Goal: Task Accomplishment & Management: Complete application form

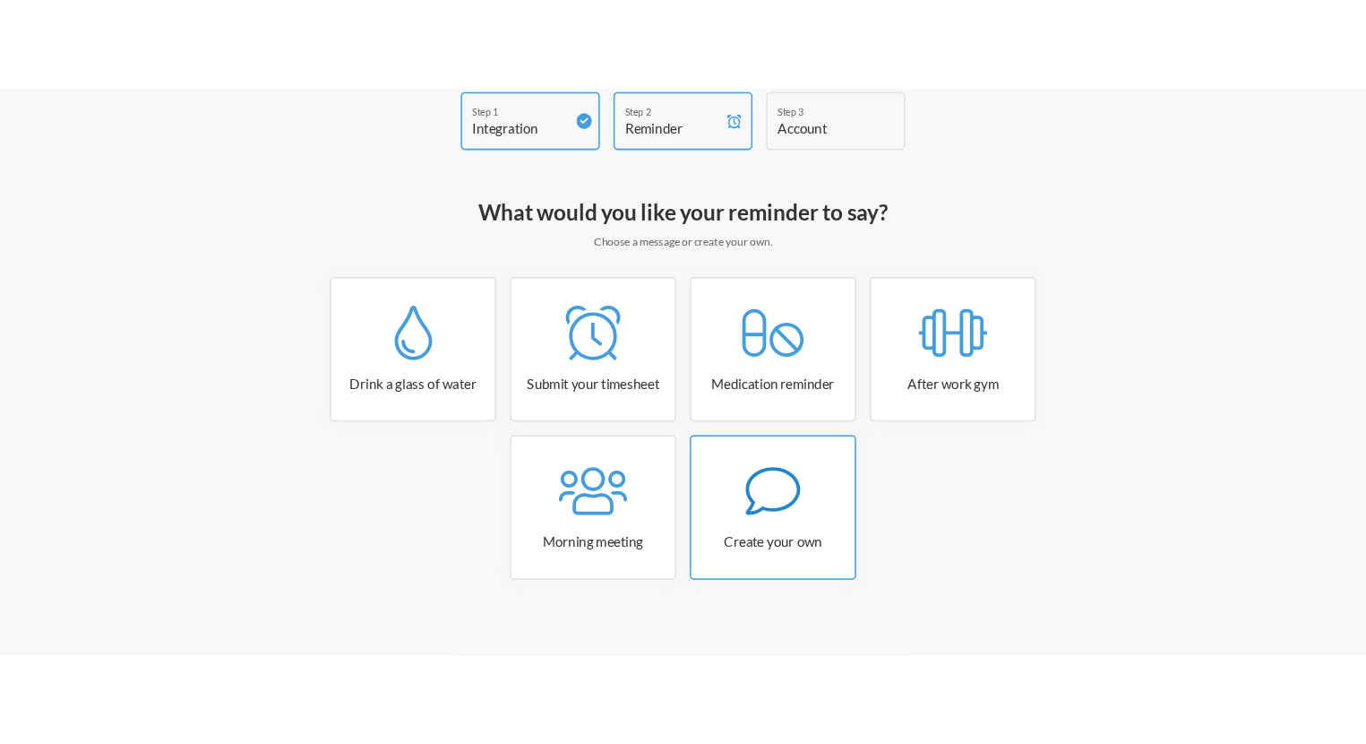
scroll to position [94, 0]
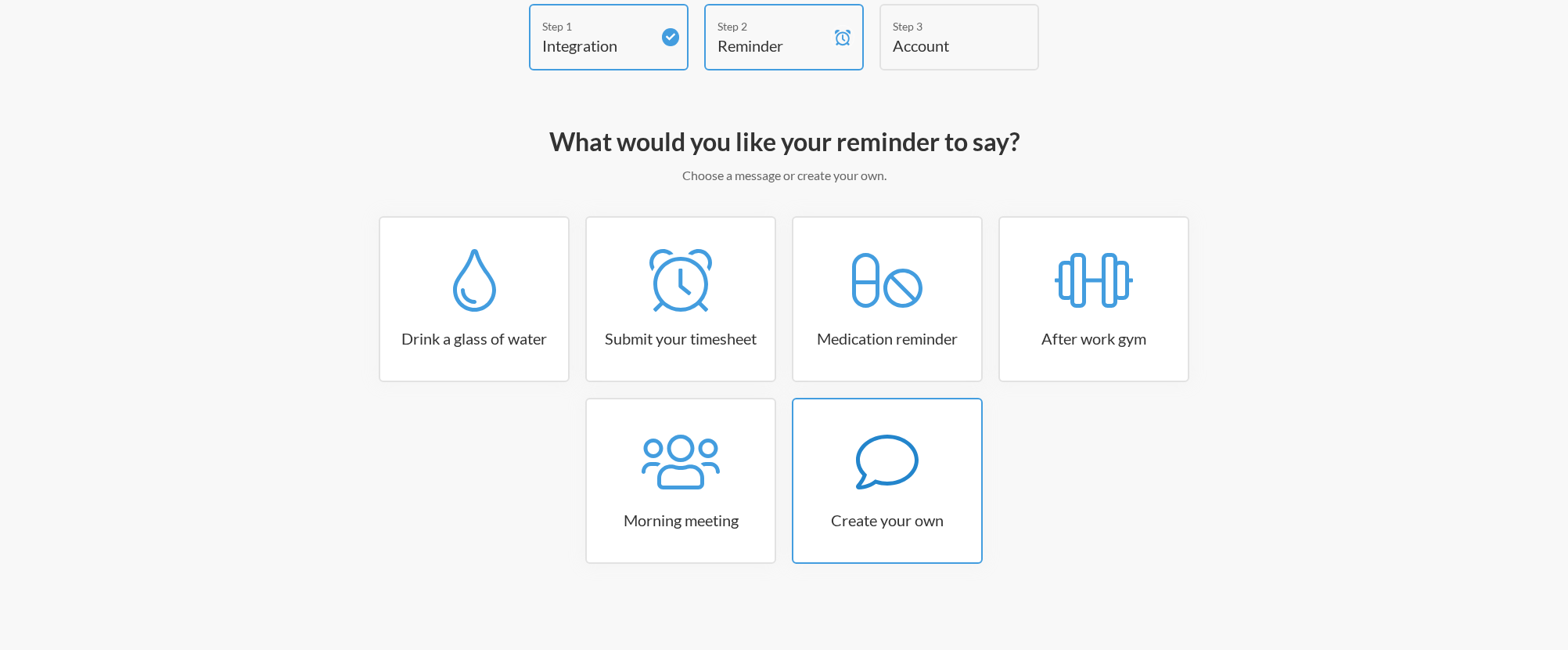
click at [870, 482] on icon at bounding box center [887, 461] width 63 height 55
select select "09:30:00"
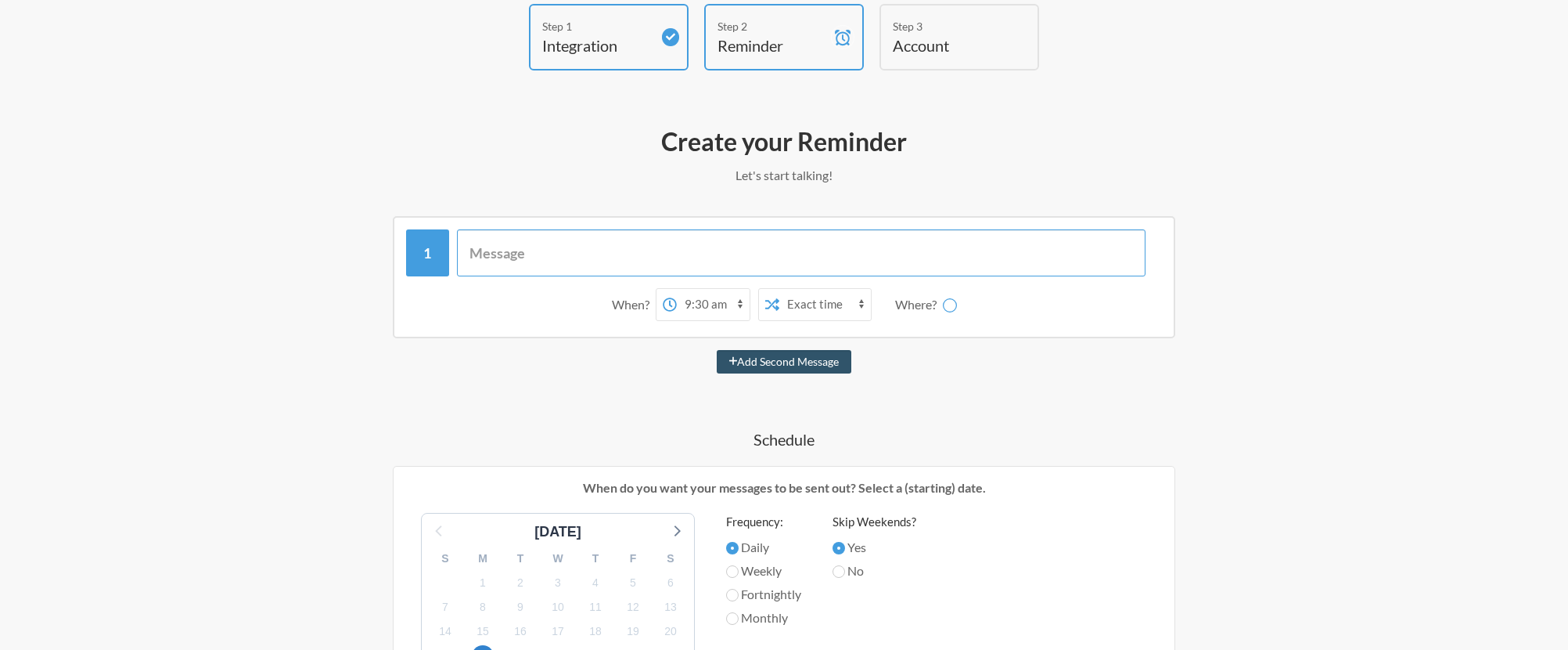
click at [537, 247] on input "text" at bounding box center [801, 253] width 689 height 47
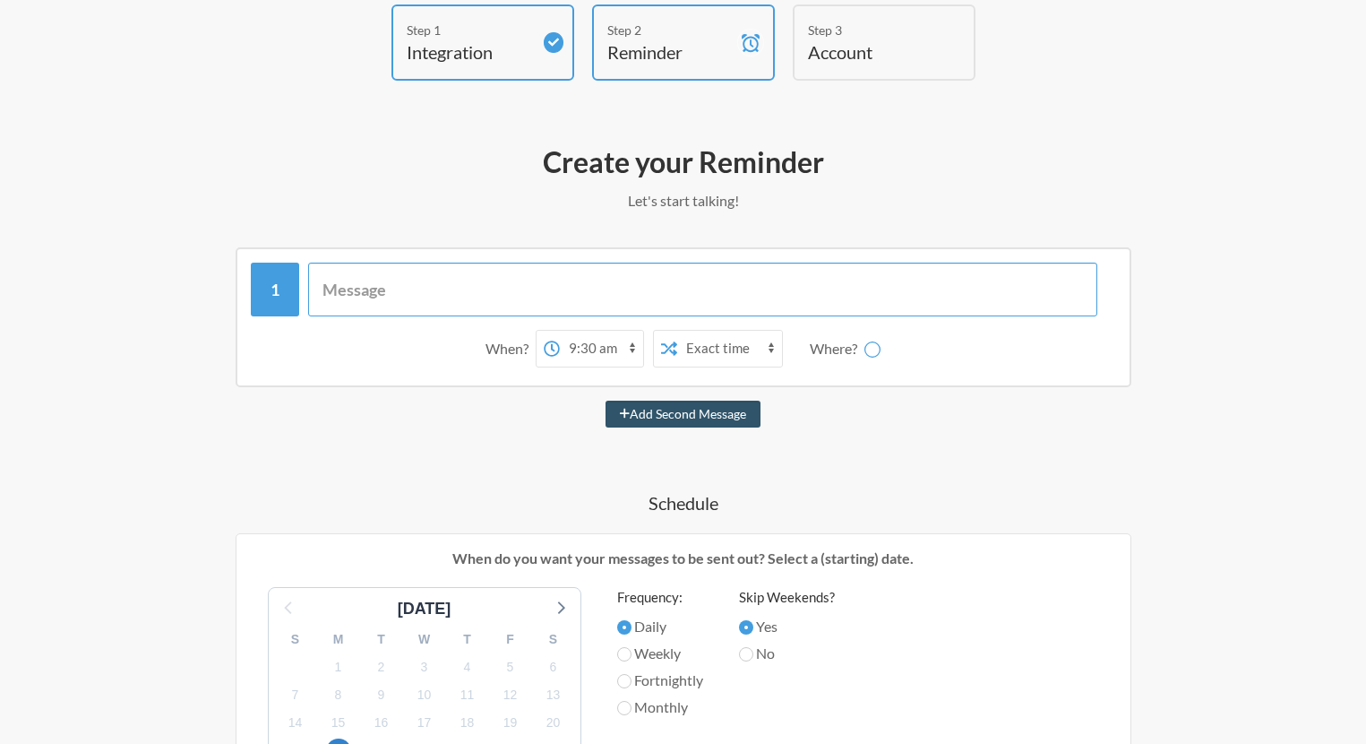
select select "D09FTD24TKR"
click at [461, 286] on input "text" at bounding box center [702, 290] width 789 height 54
paste input "[PERSON_NAME]"
click at [305, 280] on div "[PERSON_NAME]" at bounding box center [684, 290] width 866 height 54
click at [320, 289] on input "[PERSON_NAME]" at bounding box center [702, 290] width 789 height 54
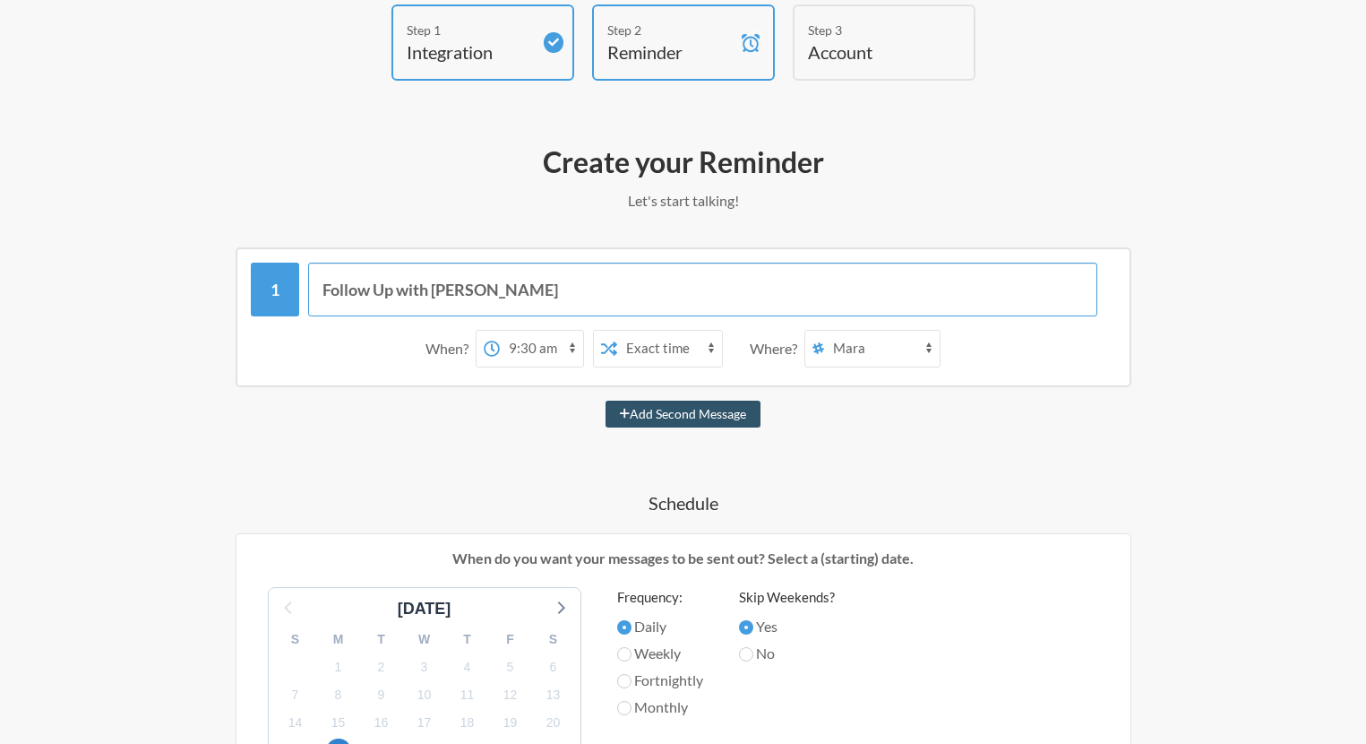
type input "Follow Up with [PERSON_NAME]"
click at [668, 347] on select "Exact time Random time" at bounding box center [669, 349] width 105 height 36
click at [617, 331] on select "Exact time Random time" at bounding box center [669, 349] width 105 height 36
click at [534, 344] on select "12:00 am 12:15 am 12:30 am 12:45 am 1:00 am 1:15 am 1:30 am 1:45 am 2:00 am 2:1…" at bounding box center [541, 349] width 83 height 36
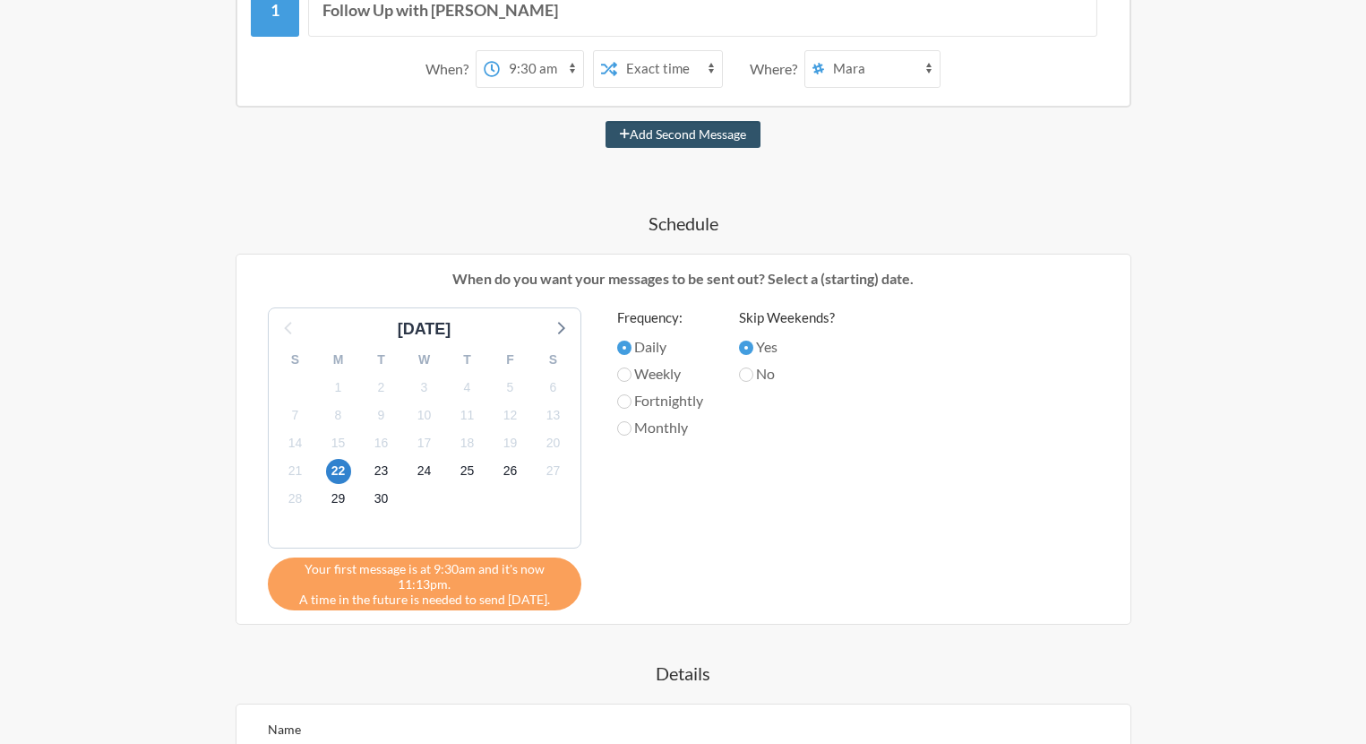
scroll to position [461, 0]
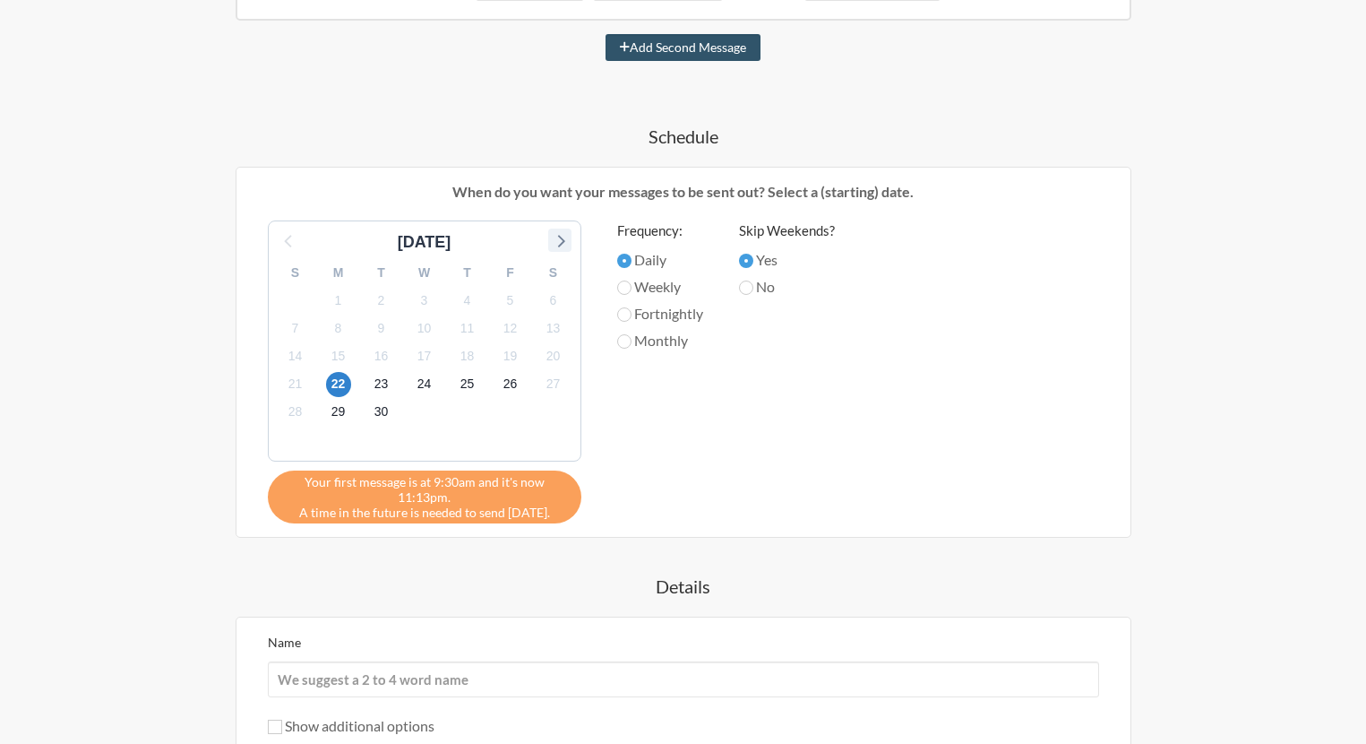
click at [563, 239] on icon at bounding box center [560, 241] width 7 height 13
click at [419, 291] on span "1" at bounding box center [424, 300] width 25 height 25
click at [770, 295] on label "No" at bounding box center [787, 287] width 96 height 22
click at [754, 295] on input "No" at bounding box center [746, 287] width 14 height 14
radio input "true"
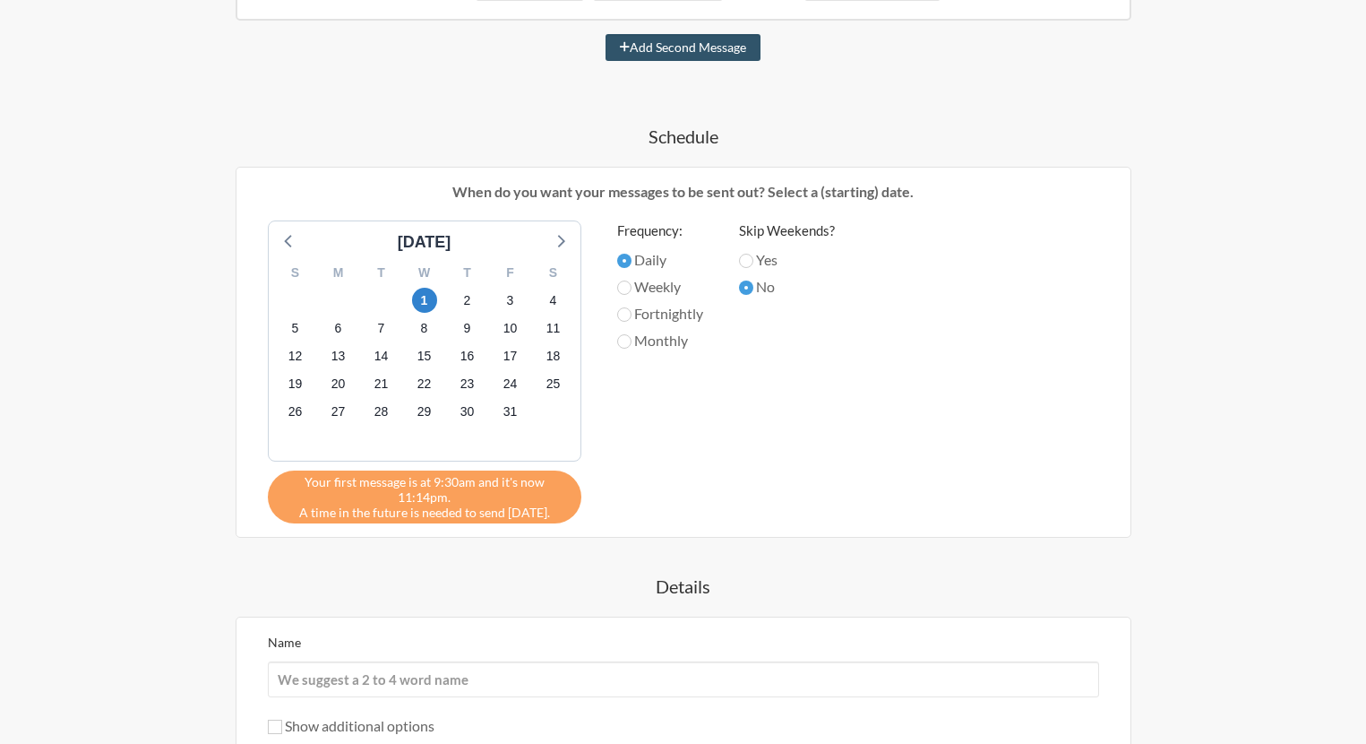
click at [667, 411] on div "Frequency: Daily Weekly Fortnightly Monthly" at bounding box center [660, 367] width 86 height 294
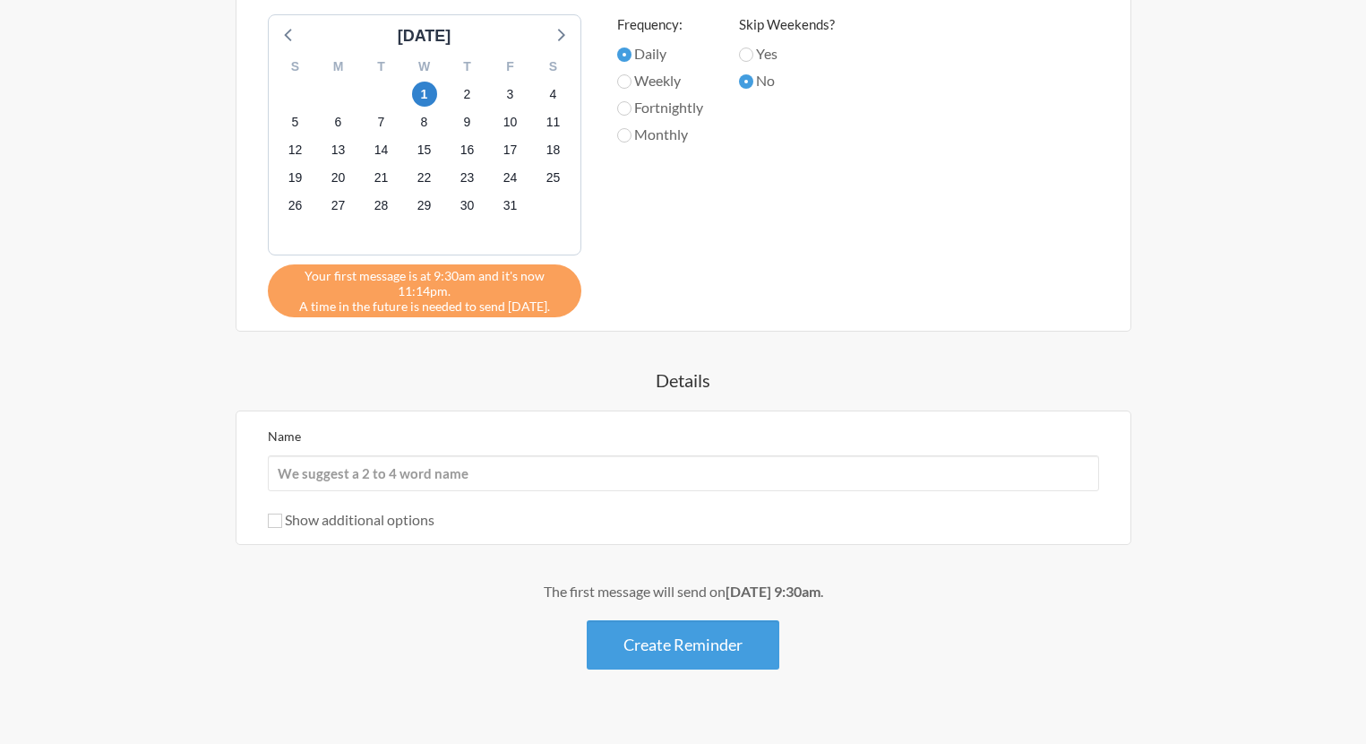
scroll to position [0, 0]
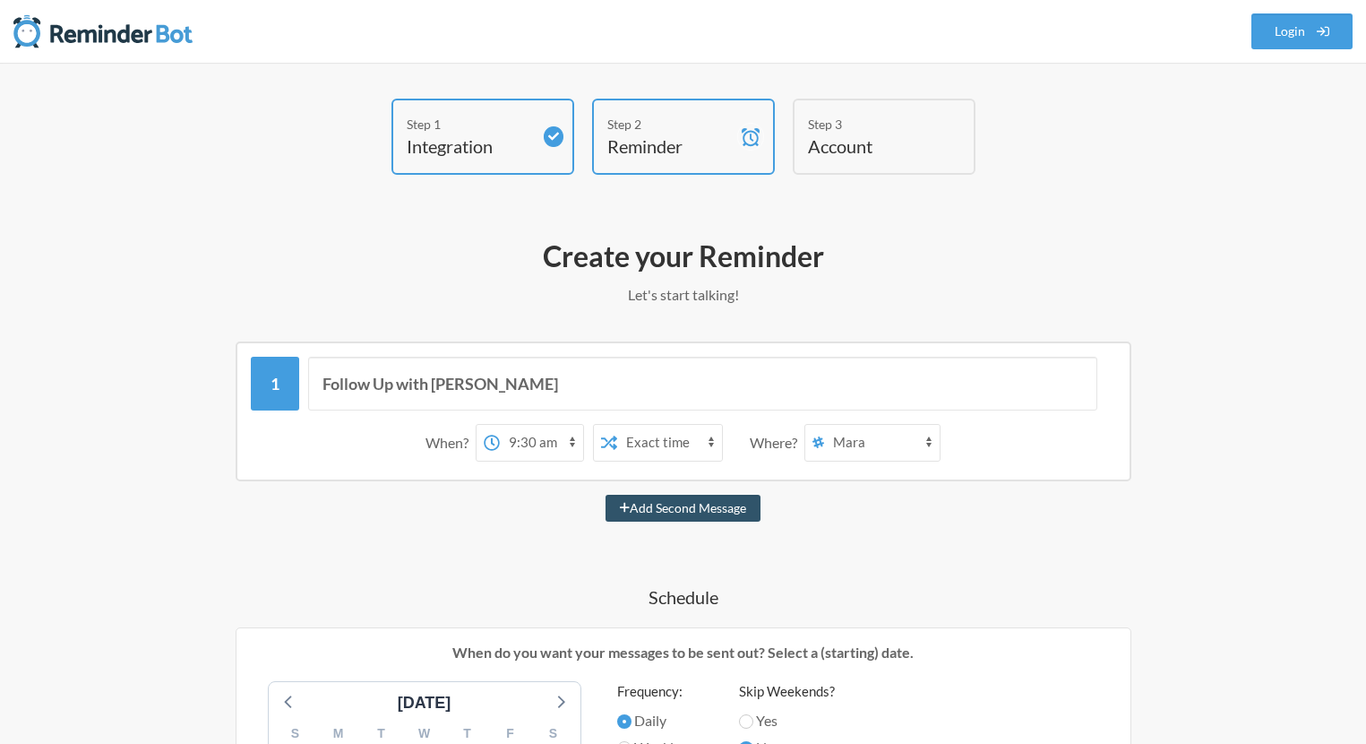
click at [640, 442] on select "Exact time Random time" at bounding box center [669, 443] width 105 height 36
click at [617, 425] on select "Exact time Random time" at bounding box center [669, 443] width 105 height 36
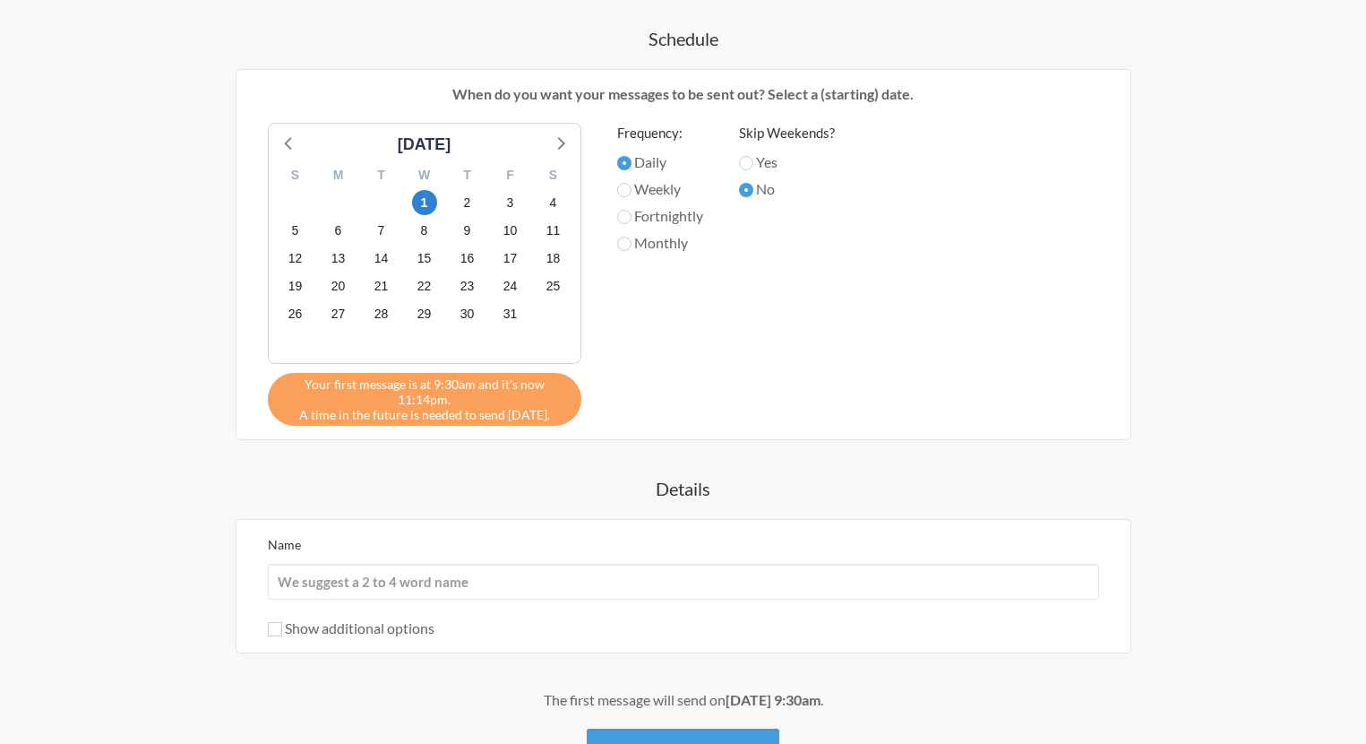
scroll to position [565, 0]
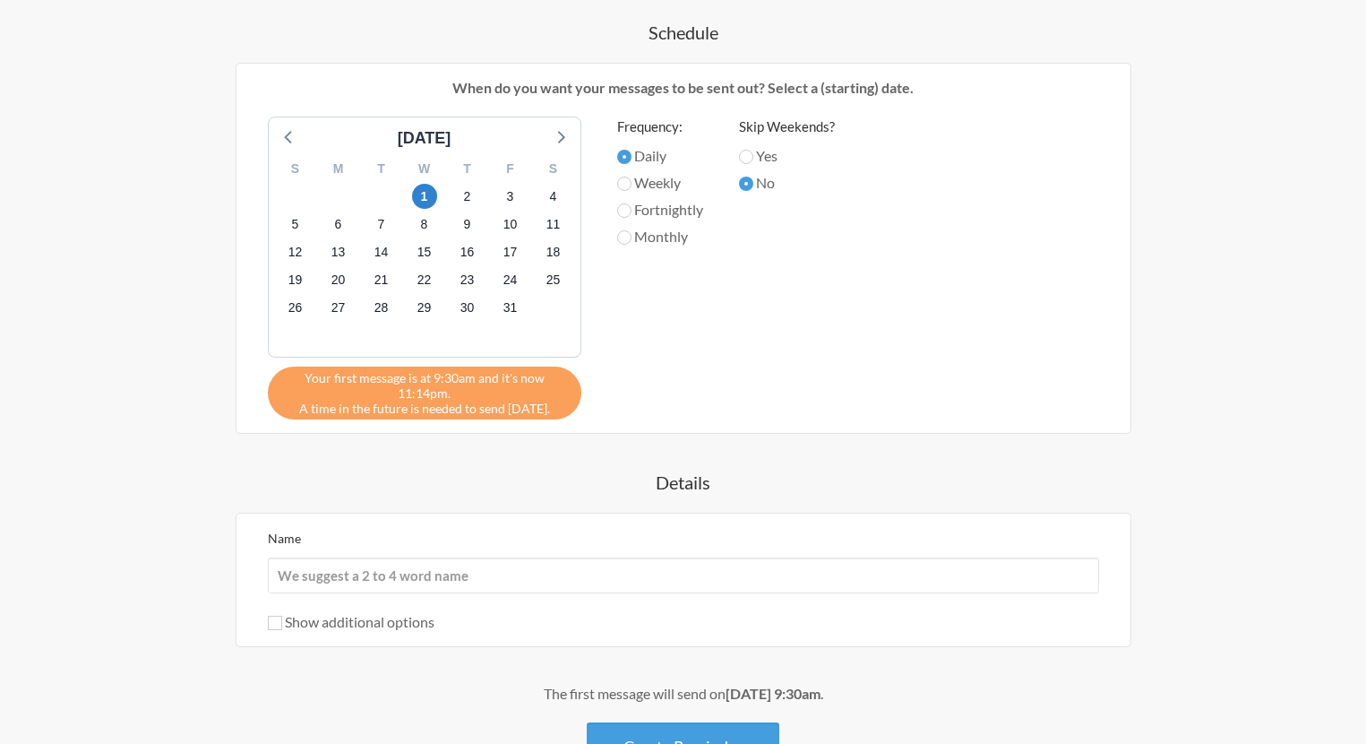
click at [656, 180] on label "Weekly" at bounding box center [660, 183] width 86 height 22
click at [632, 180] on input "Weekly" at bounding box center [624, 184] width 14 height 14
radio input "true"
click at [654, 199] on label "Fortnightly" at bounding box center [660, 210] width 86 height 22
click at [632, 203] on input "Fortnightly" at bounding box center [624, 210] width 14 height 14
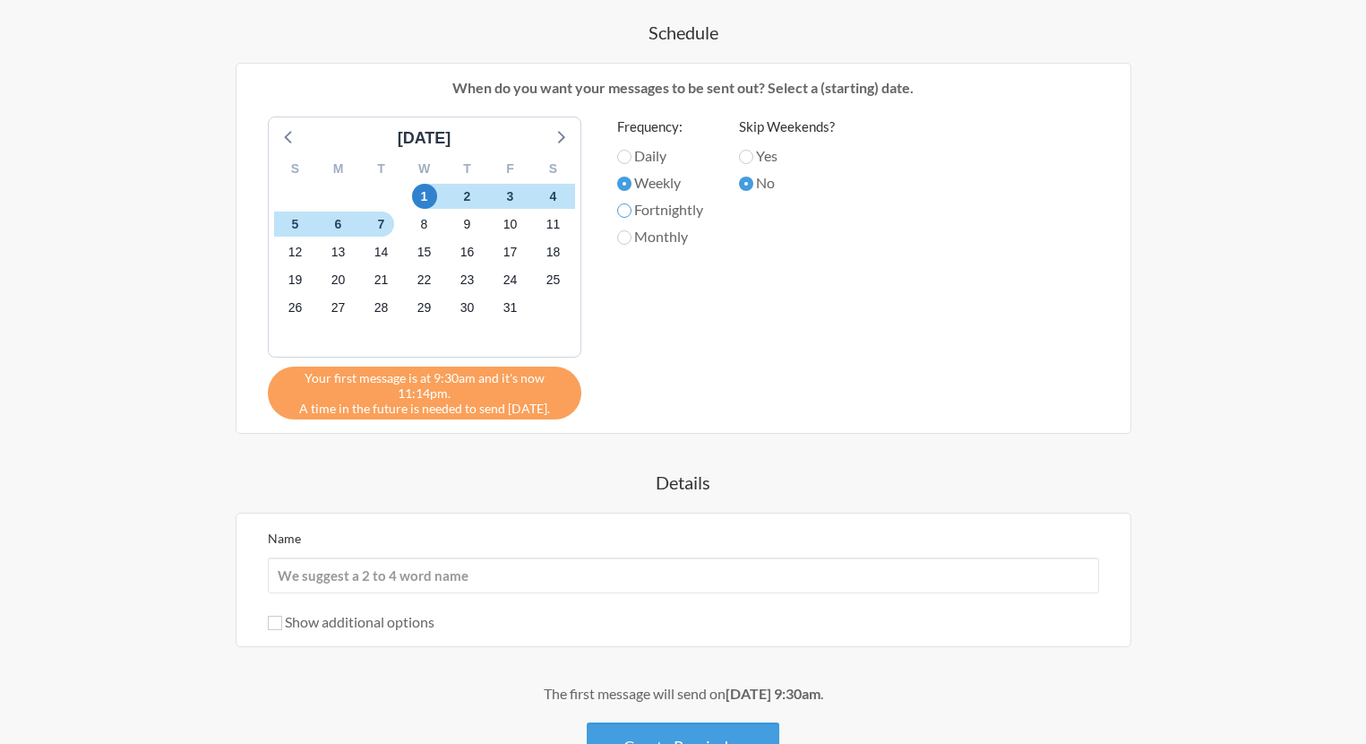
radio input "true"
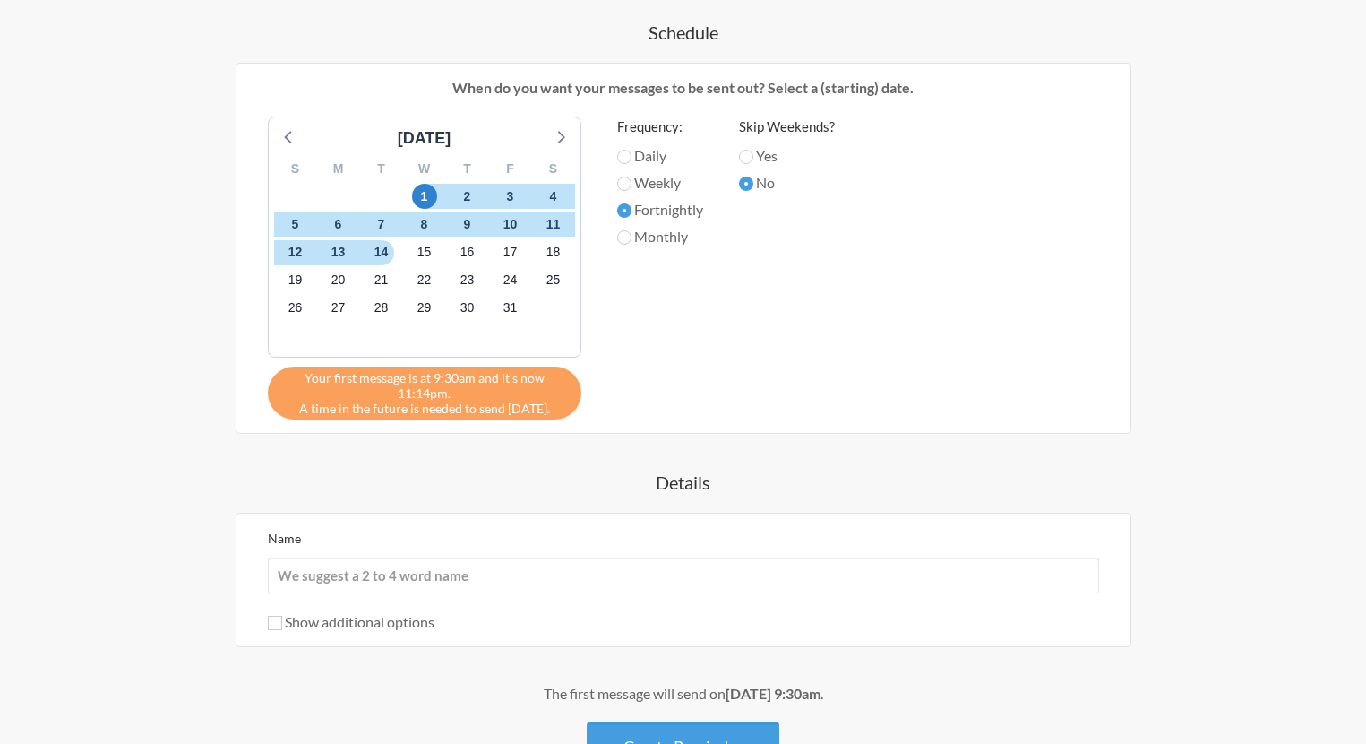
scroll to position [565, 0]
click at [655, 153] on label "Daily" at bounding box center [660, 155] width 86 height 22
click at [632, 153] on input "Daily" at bounding box center [624, 156] width 14 height 14
radio input "true"
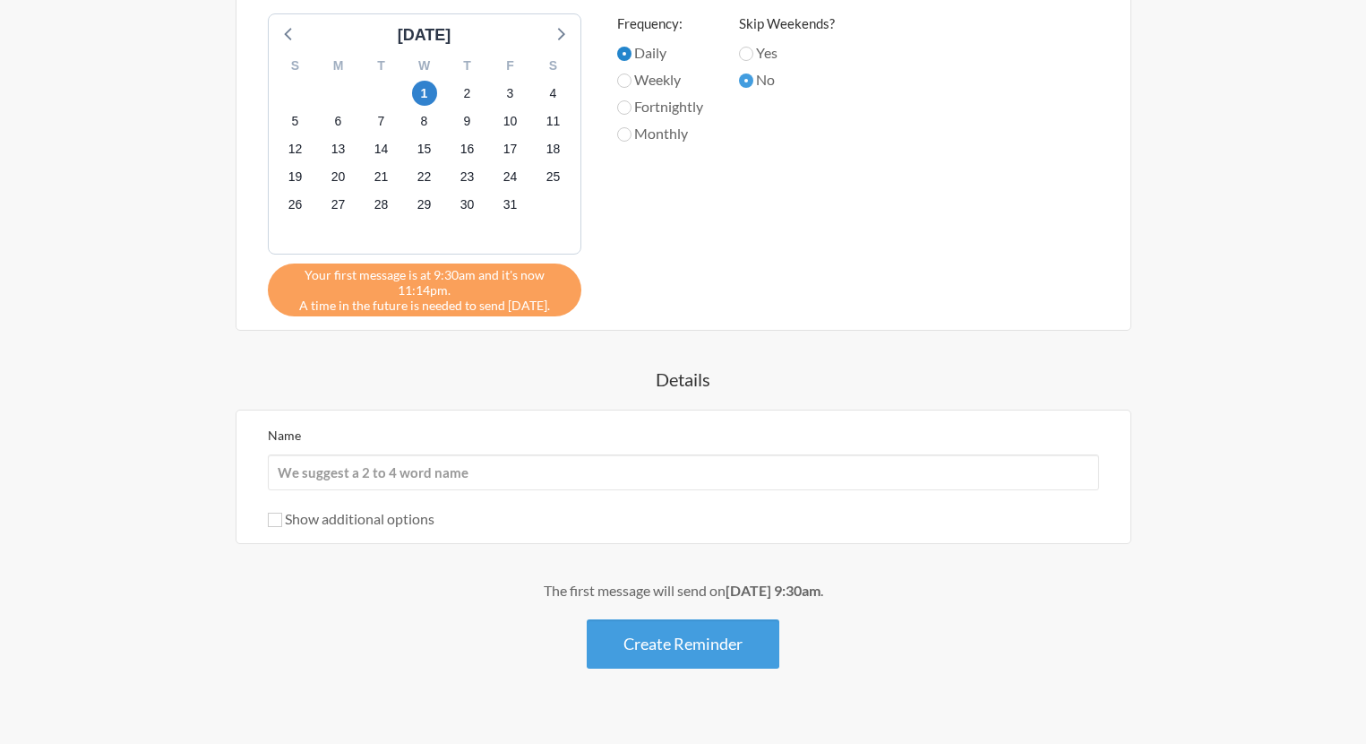
scroll to position [671, 0]
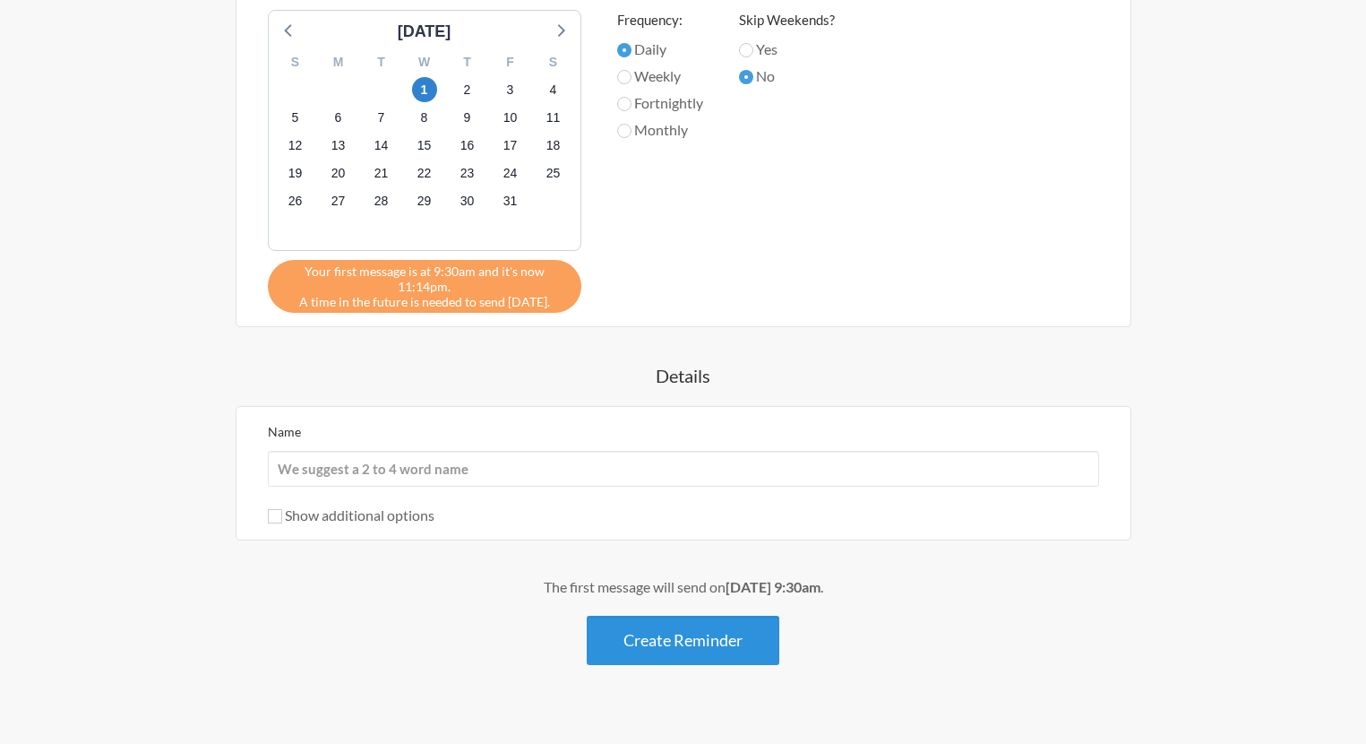
click at [646, 635] on button "Create Reminder" at bounding box center [683, 640] width 193 height 49
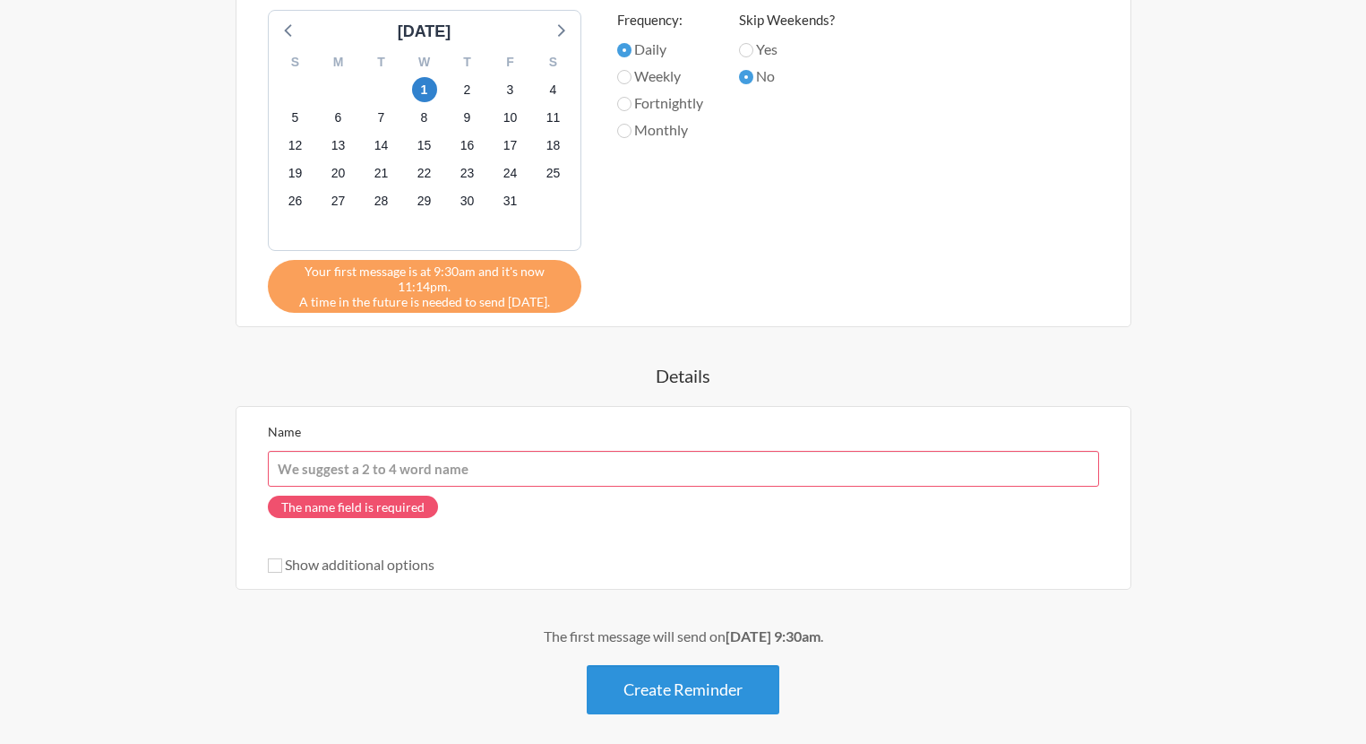
scroll to position [749, 0]
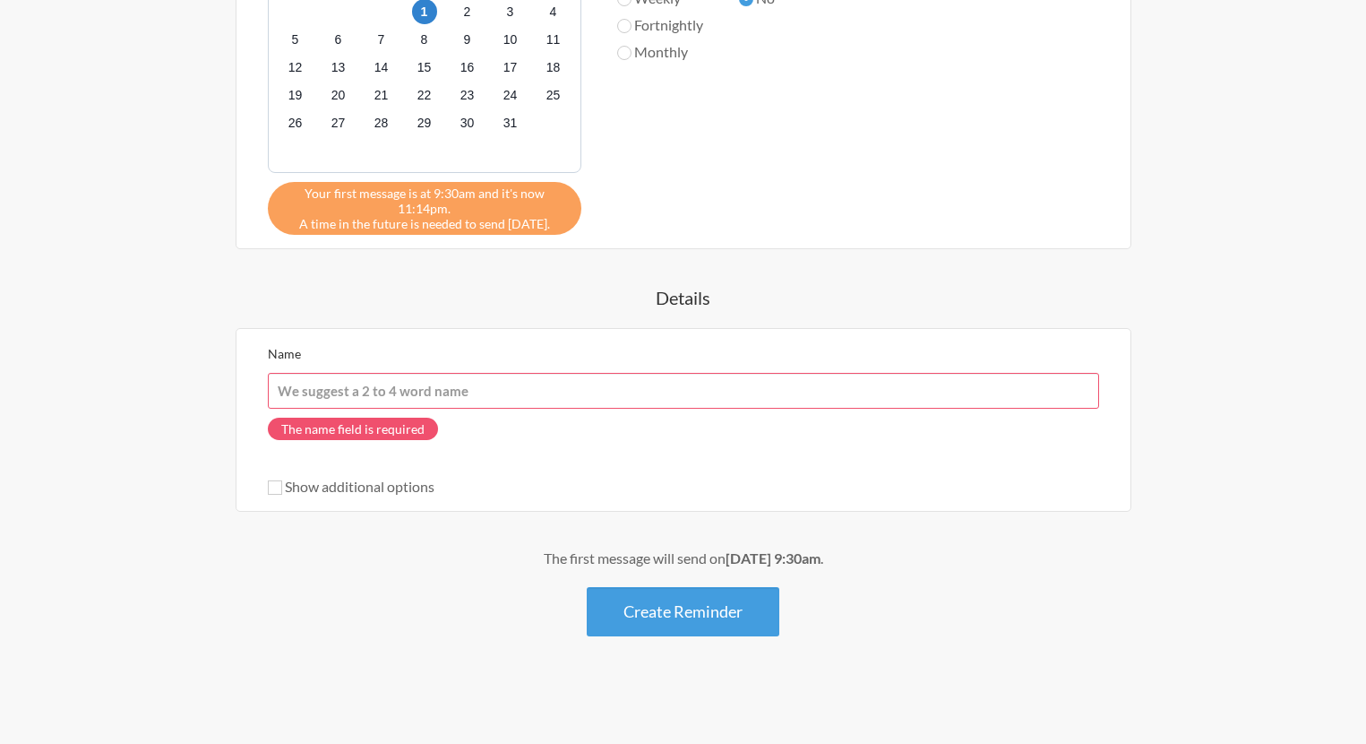
click at [344, 388] on input "Name" at bounding box center [684, 391] width 832 height 36
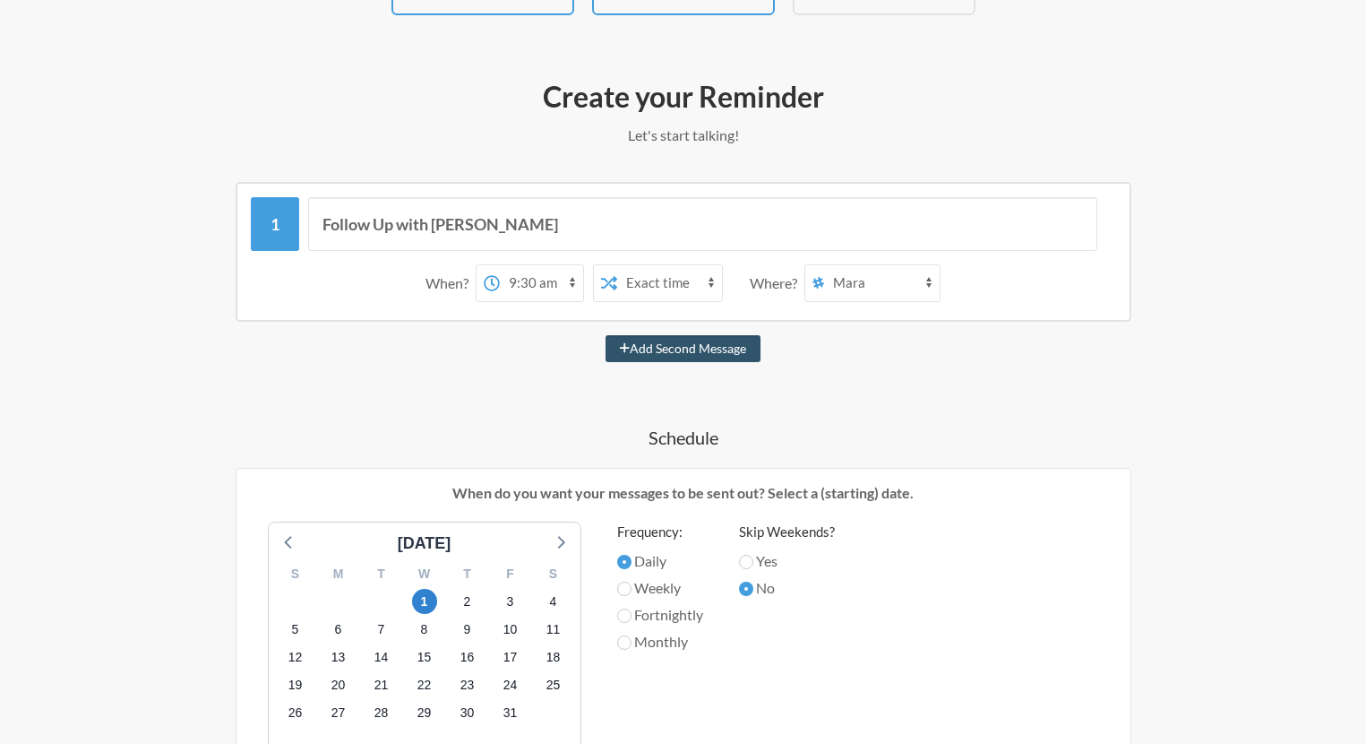
scroll to position [32, 0]
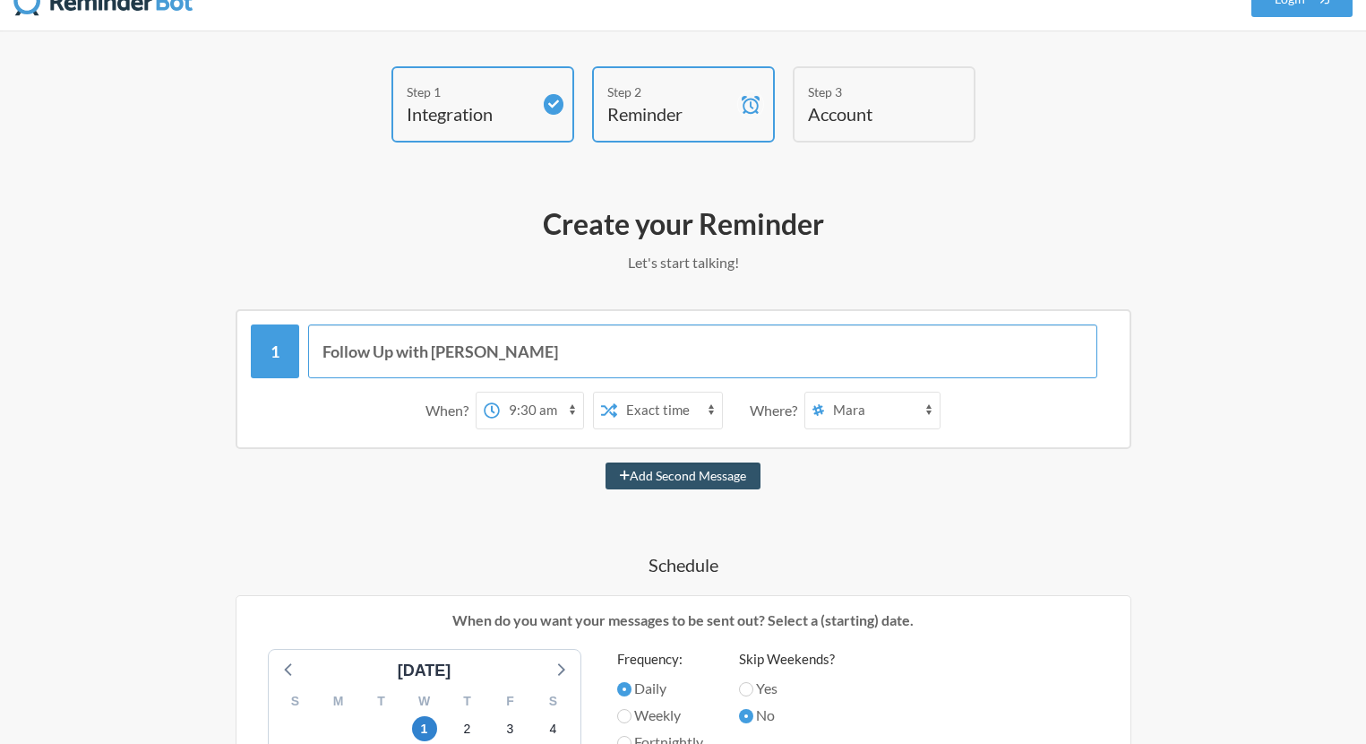
click at [366, 339] on input "Follow Up with [PERSON_NAME]" at bounding box center [702, 351] width 789 height 54
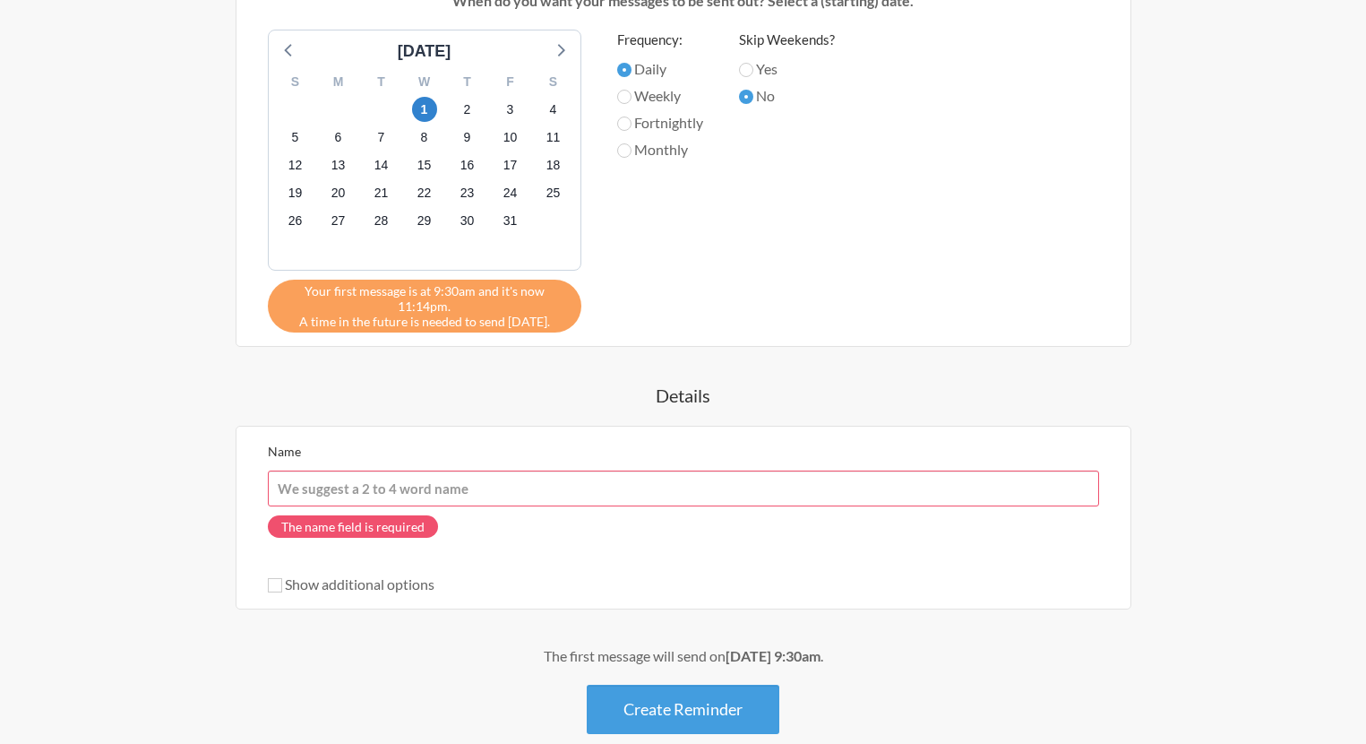
scroll to position [700, 0]
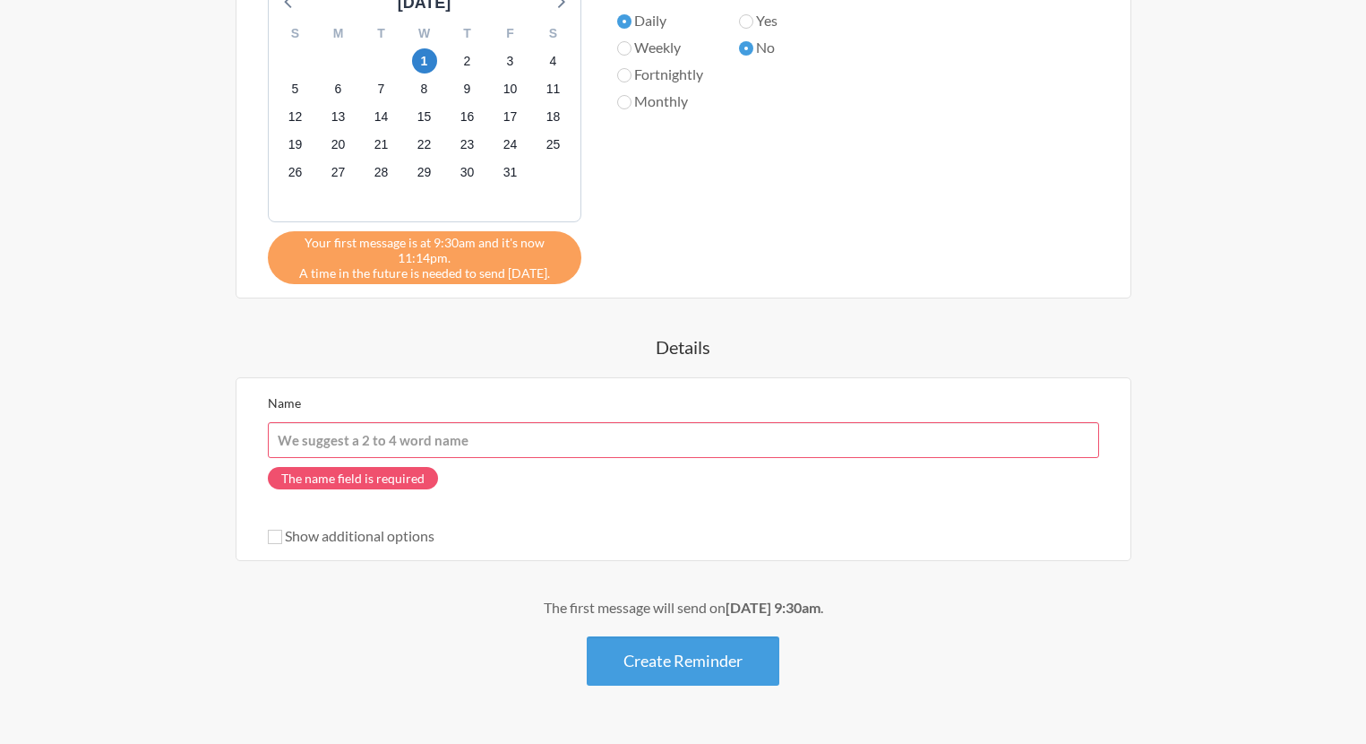
click at [354, 440] on input "Name" at bounding box center [684, 440] width 832 height 36
paste input "Follow Up with [PERSON_NAME]"
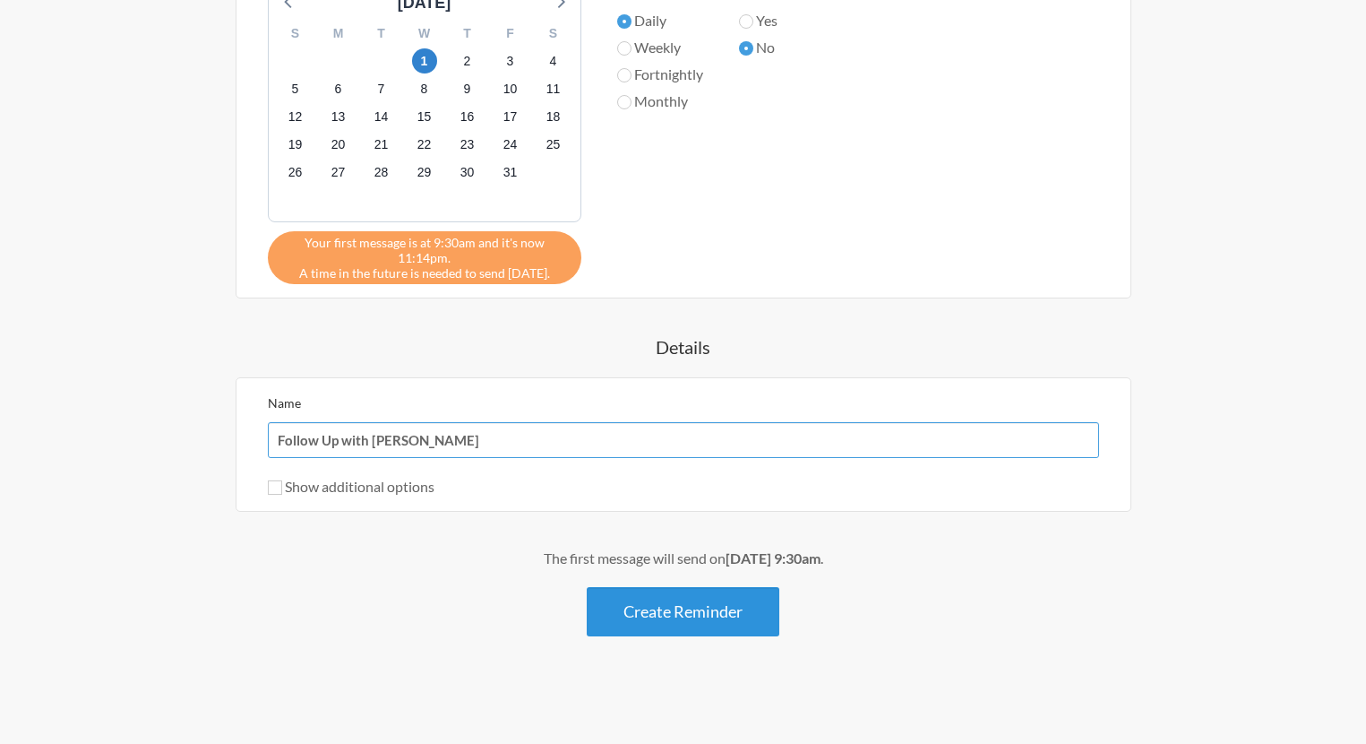
type input "Follow Up with [PERSON_NAME]"
click at [723, 634] on button "Create Reminder" at bounding box center [683, 611] width 193 height 49
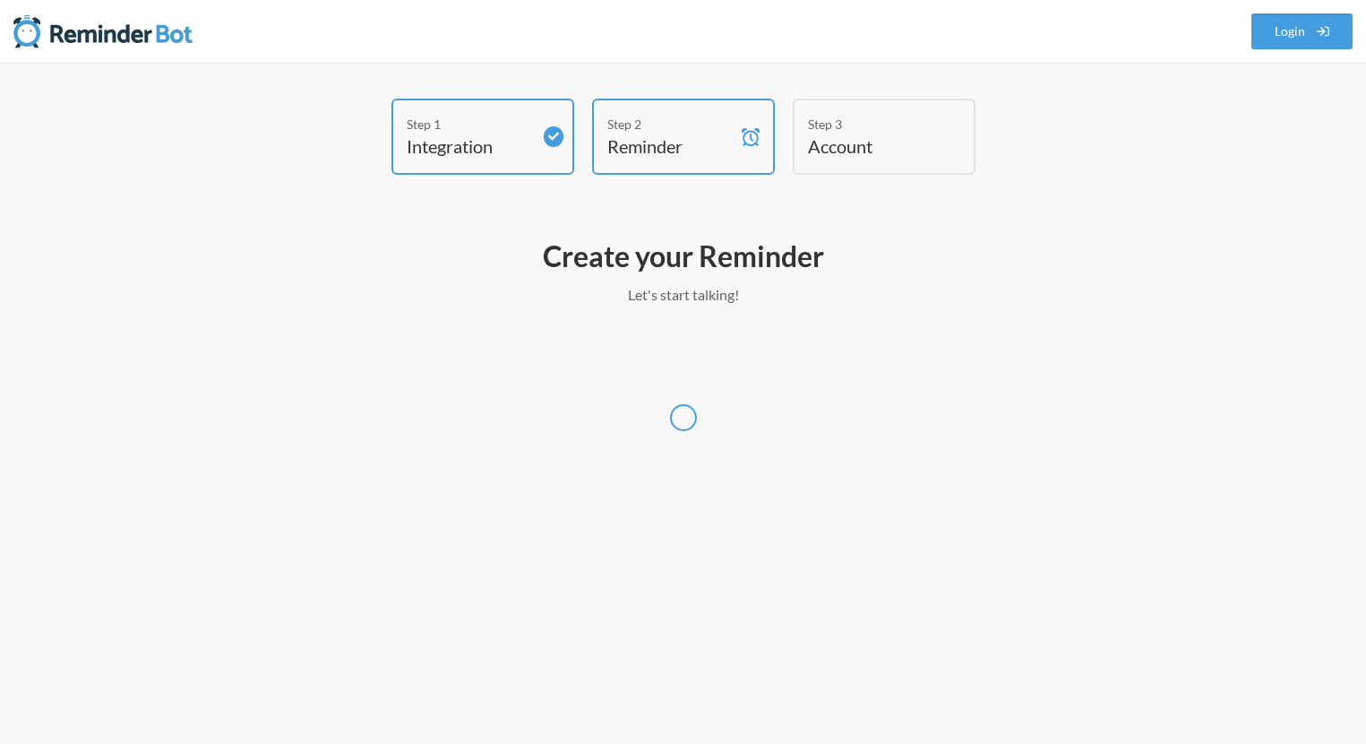
scroll to position [0, 0]
select select "America/New_York"
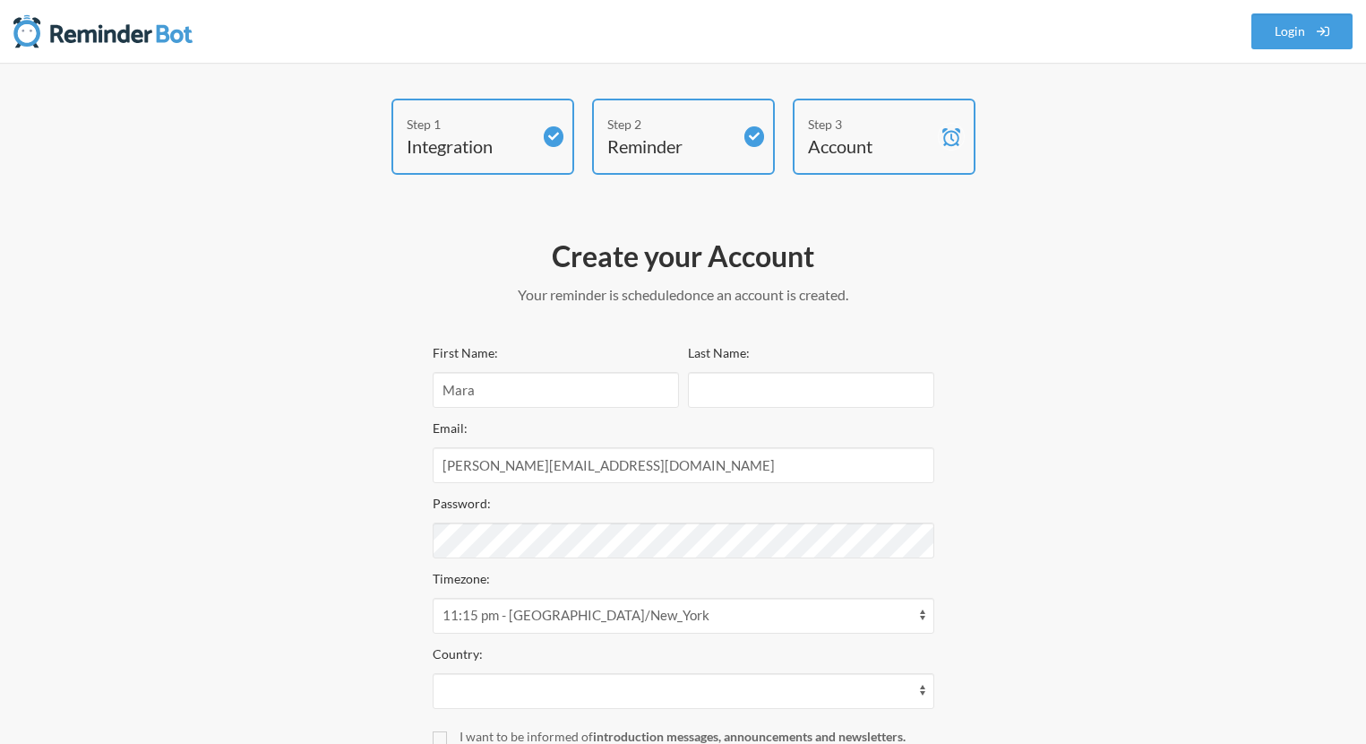
select select "PH"
